Goal: Information Seeking & Learning: Understand process/instructions

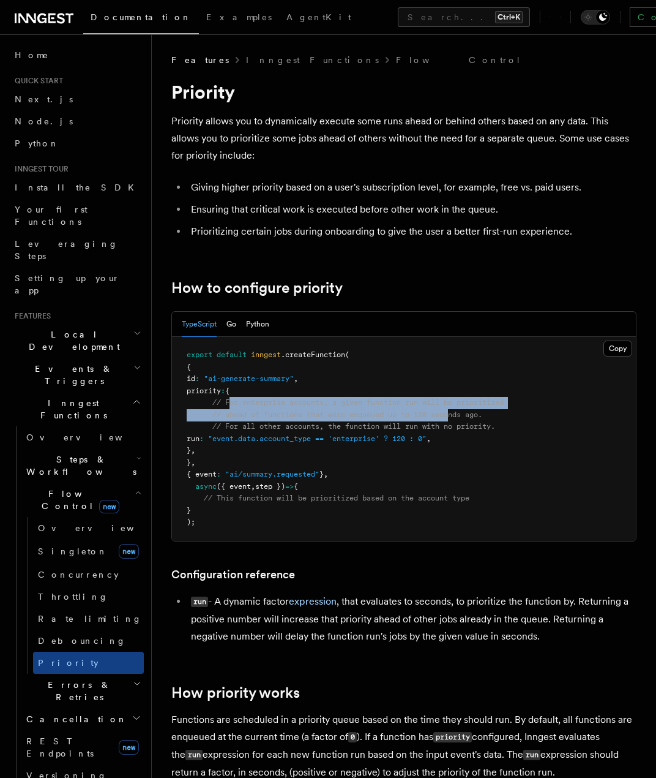
drag, startPoint x: 230, startPoint y: 404, endPoint x: 486, endPoint y: 411, distance: 255.4
click at [459, 410] on code "export default inngest .createFunction ( { id : "ai-generate-summary" , priorit…" at bounding box center [345, 438] width 317 height 176
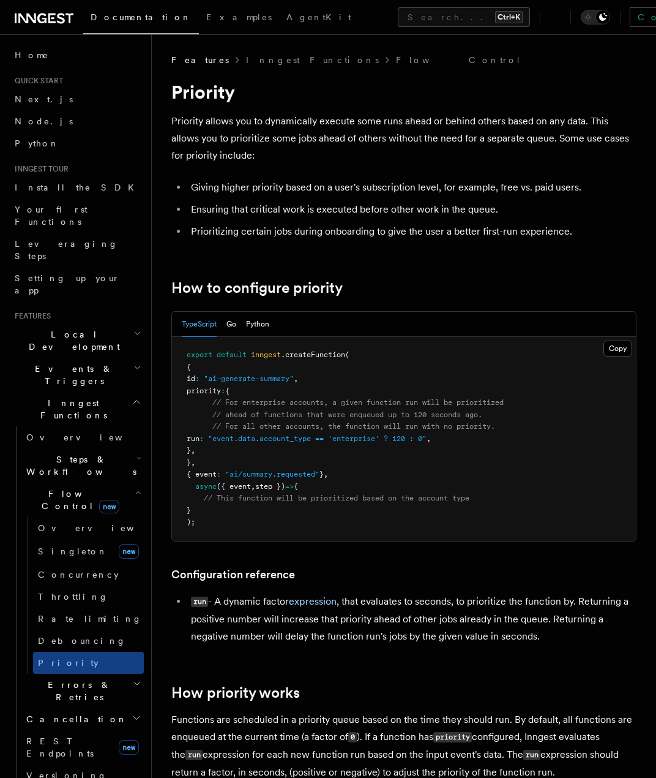
click at [497, 411] on pre "export default inngest .createFunction ( { id : "ai-generate-summary" , priorit…" at bounding box center [404, 439] width 464 height 204
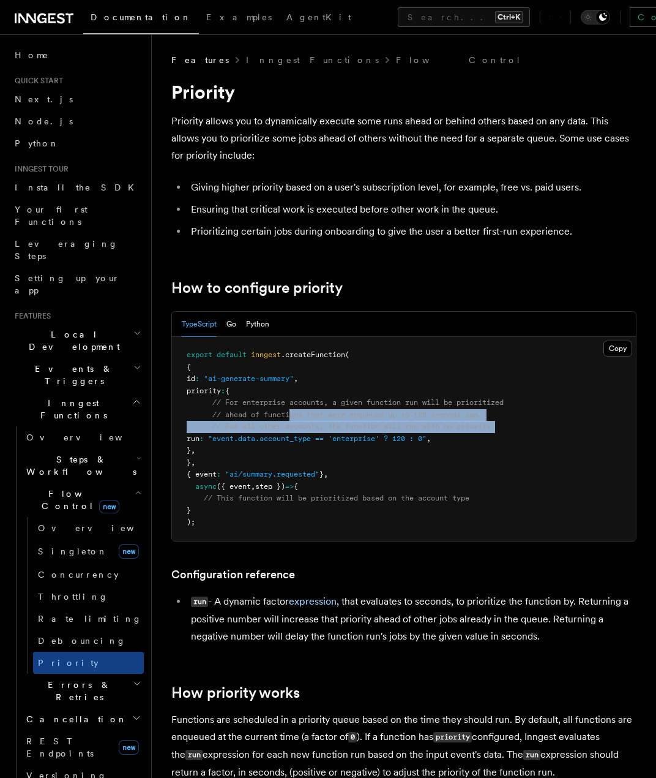
drag, startPoint x: 479, startPoint y: 425, endPoint x: 288, endPoint y: 411, distance: 191.6
click at [290, 411] on pre "export default inngest .createFunction ( { id : "ai-generate-summary" , priorit…" at bounding box center [404, 439] width 464 height 204
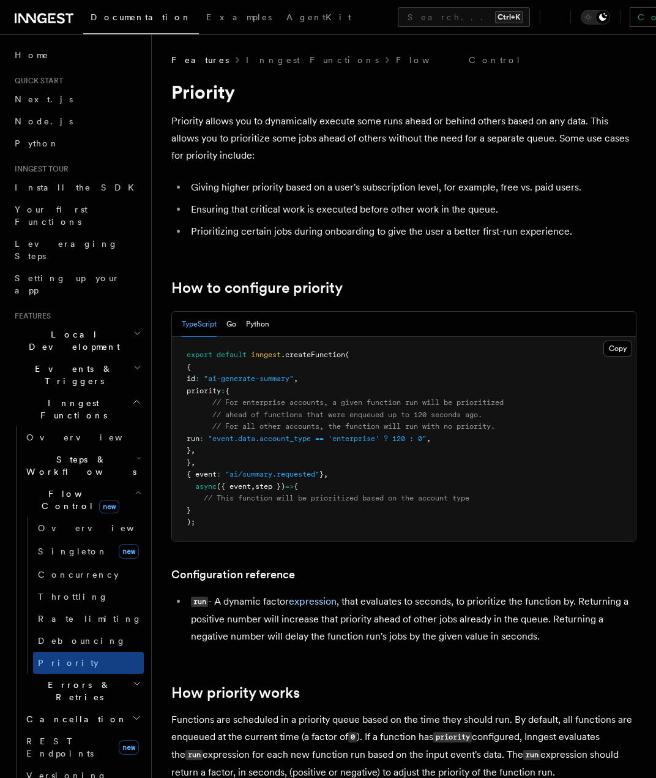
click at [282, 410] on span "// ahead of functions that were enqueued up to 120 seconds ago." at bounding box center [347, 414] width 270 height 9
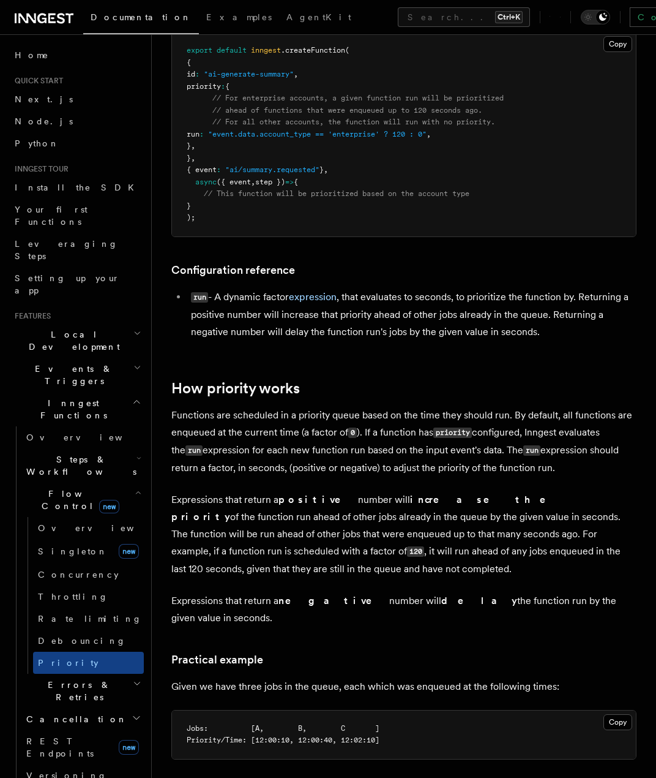
scroll to position [184, 0]
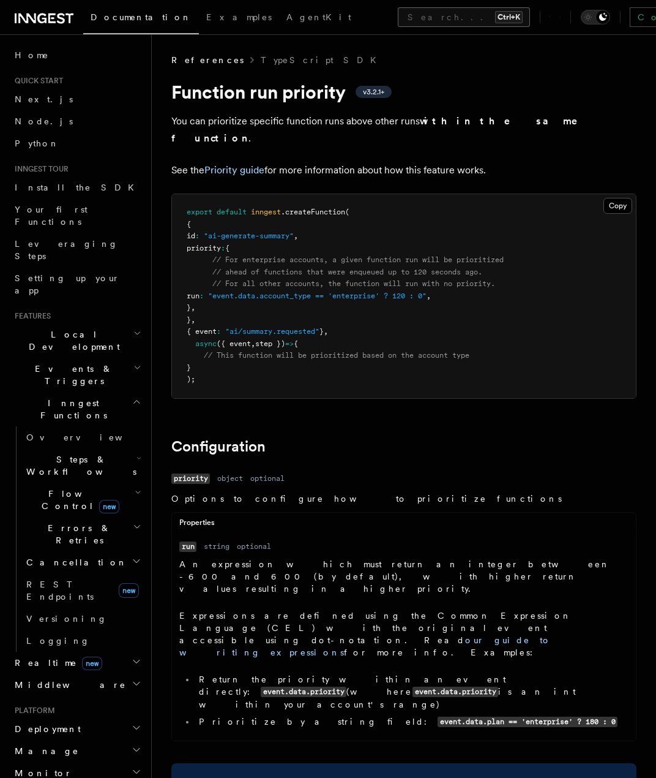
click at [398, 20] on button "Search... Ctrl+K" at bounding box center [464, 17] width 132 height 20
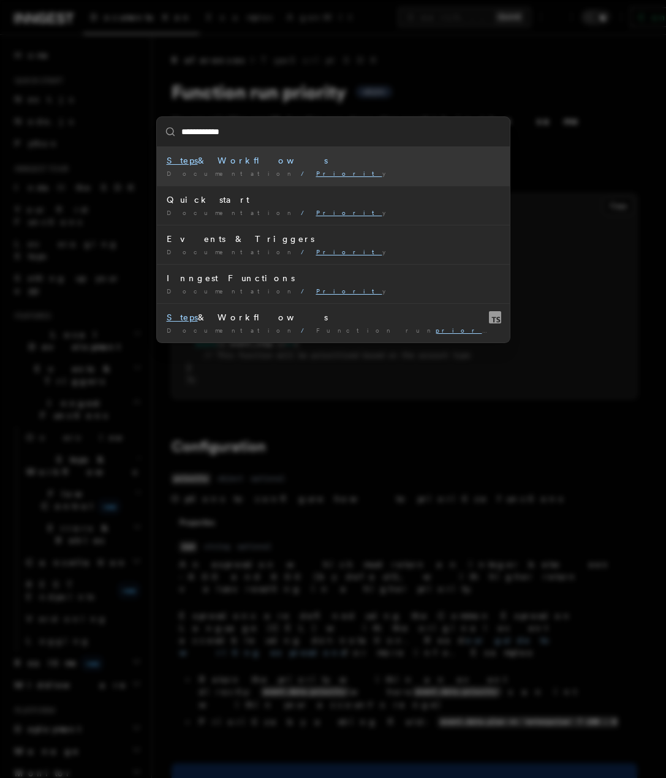
type input "**********"
click at [283, 167] on li "Steps & Workflows Documentation / Priority /" at bounding box center [333, 166] width 353 height 39
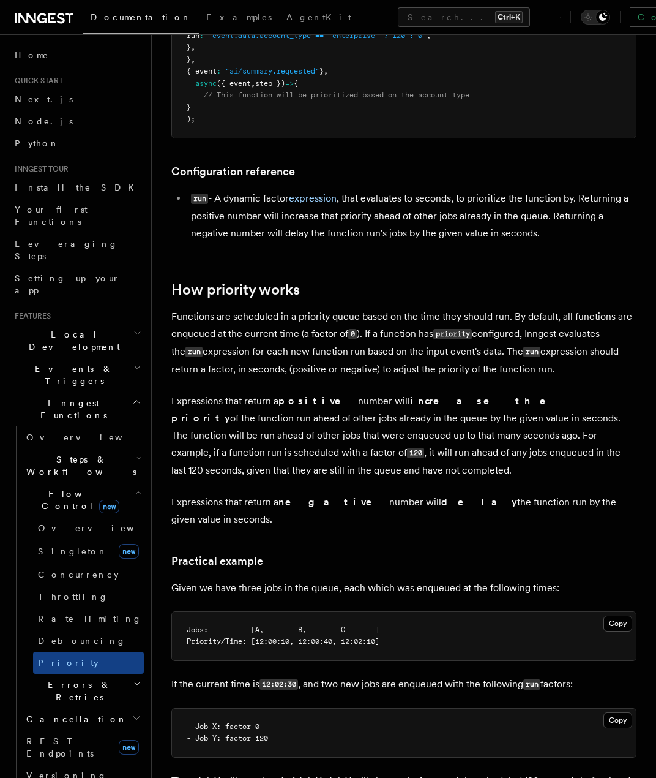
scroll to position [429, 0]
